Goal: Task Accomplishment & Management: Manage account settings

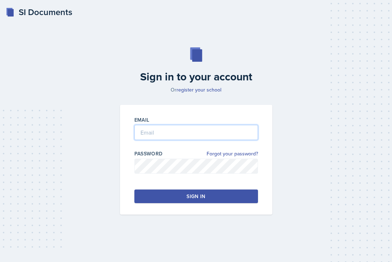
click at [220, 127] on input "email" at bounding box center [196, 132] width 124 height 15
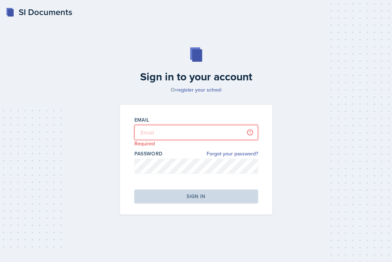
type input "[PERSON_NAME][EMAIL_ADDRESS][DOMAIN_NAME]"
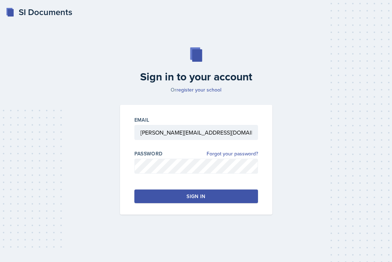
click at [213, 196] on button "Sign in" at bounding box center [196, 197] width 124 height 14
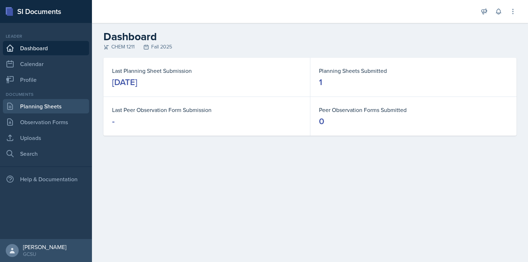
click at [62, 107] on link "Planning Sheets" at bounding box center [46, 106] width 86 height 14
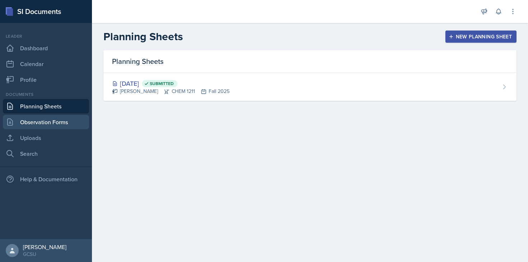
click at [58, 124] on link "Observation Forms" at bounding box center [46, 122] width 86 height 14
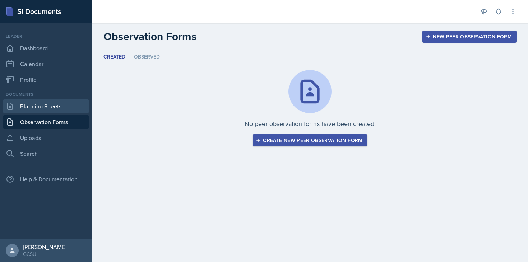
click at [62, 105] on link "Planning Sheets" at bounding box center [46, 106] width 86 height 14
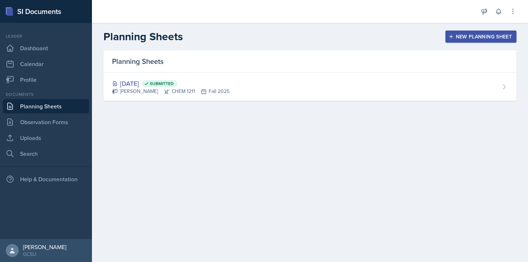
click at [392, 36] on div "New Planning Sheet" at bounding box center [481, 37] width 62 height 6
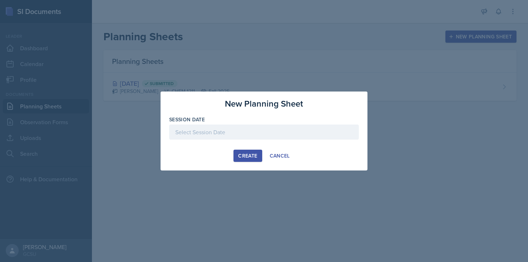
click at [246, 130] on div at bounding box center [264, 132] width 190 height 15
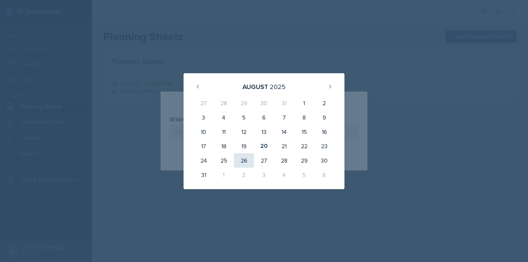
click at [248, 158] on div "26" at bounding box center [244, 160] width 20 height 14
type input "[DATE]"
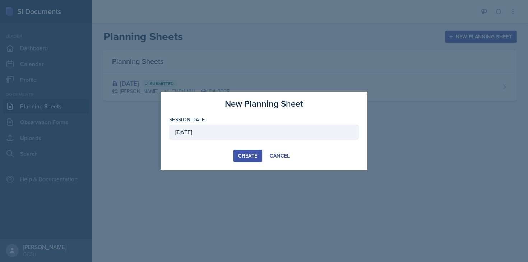
click at [250, 155] on div "Create" at bounding box center [247, 156] width 19 height 6
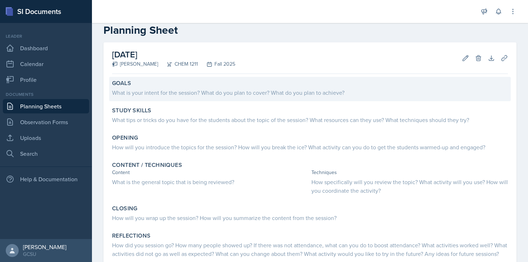
scroll to position [11, 0]
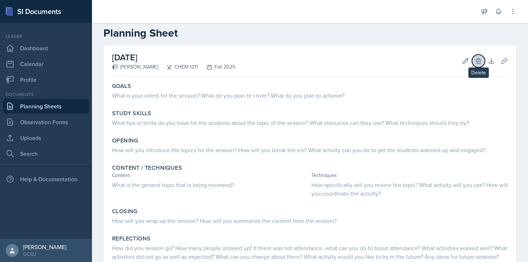
click at [392, 63] on icon at bounding box center [478, 61] width 7 height 7
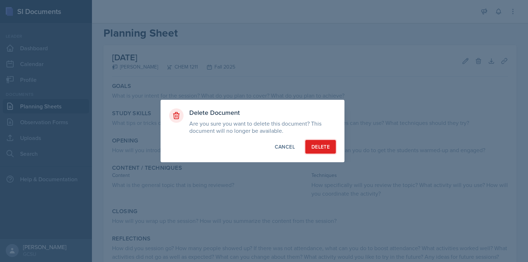
click at [321, 144] on div "Delete" at bounding box center [321, 146] width 18 height 7
